Goal: Task Accomplishment & Management: Use online tool/utility

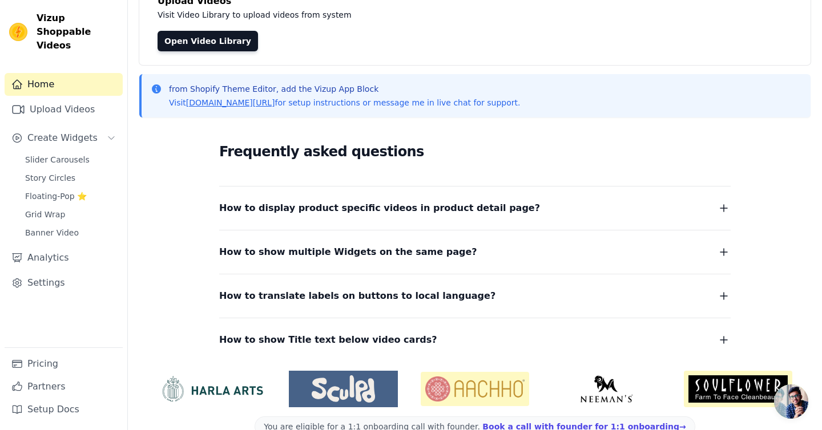
scroll to position [113, 0]
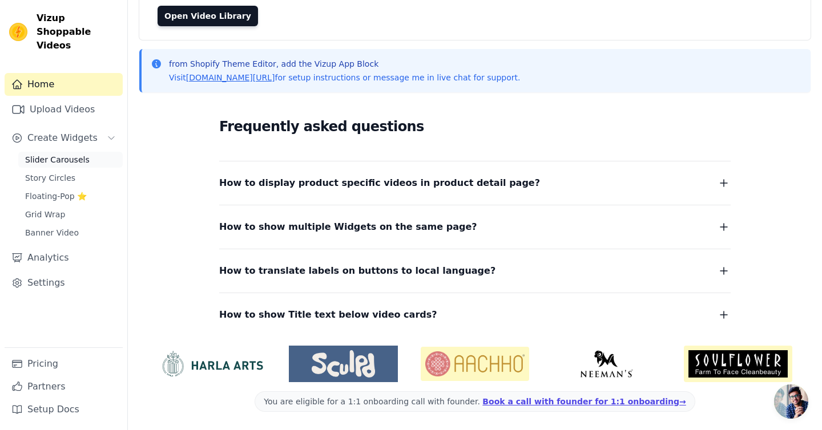
click at [62, 154] on span "Slider Carousels" at bounding box center [57, 159] width 65 height 11
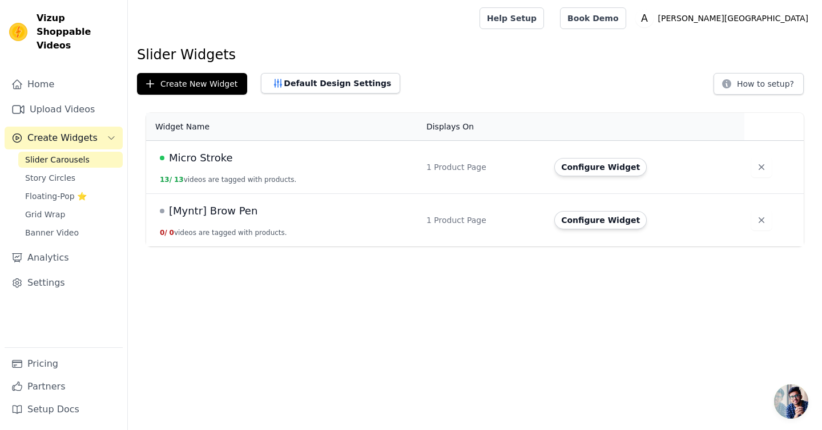
click at [200, 158] on span "Micro Stroke" at bounding box center [201, 158] width 64 height 16
